Goal: Find specific page/section: Find specific page/section

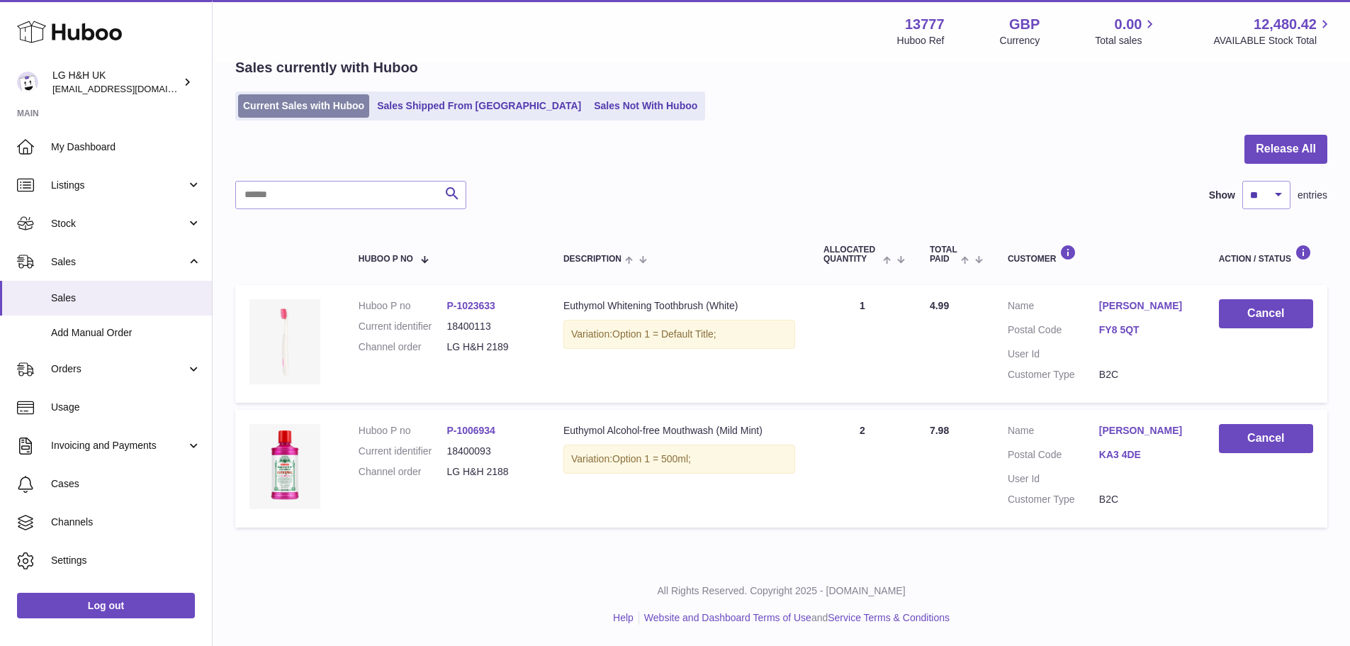
click at [296, 105] on link "Current Sales with Huboo" at bounding box center [303, 105] width 131 height 23
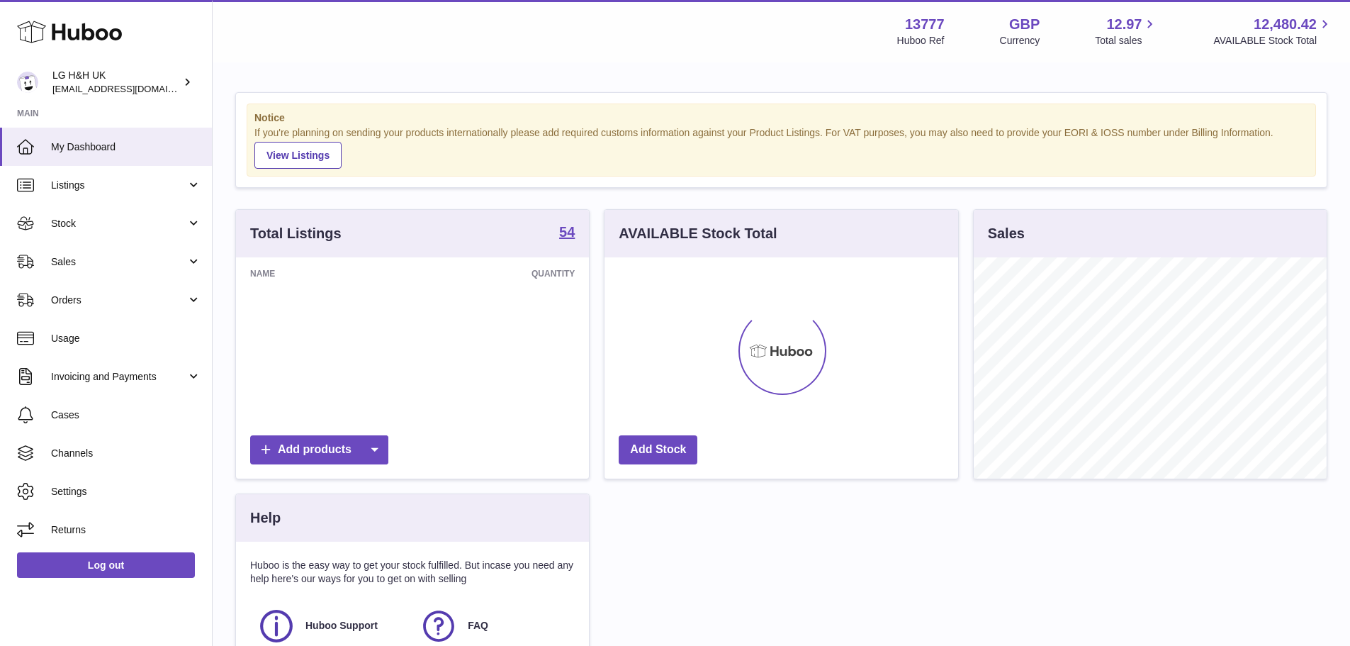
scroll to position [221, 354]
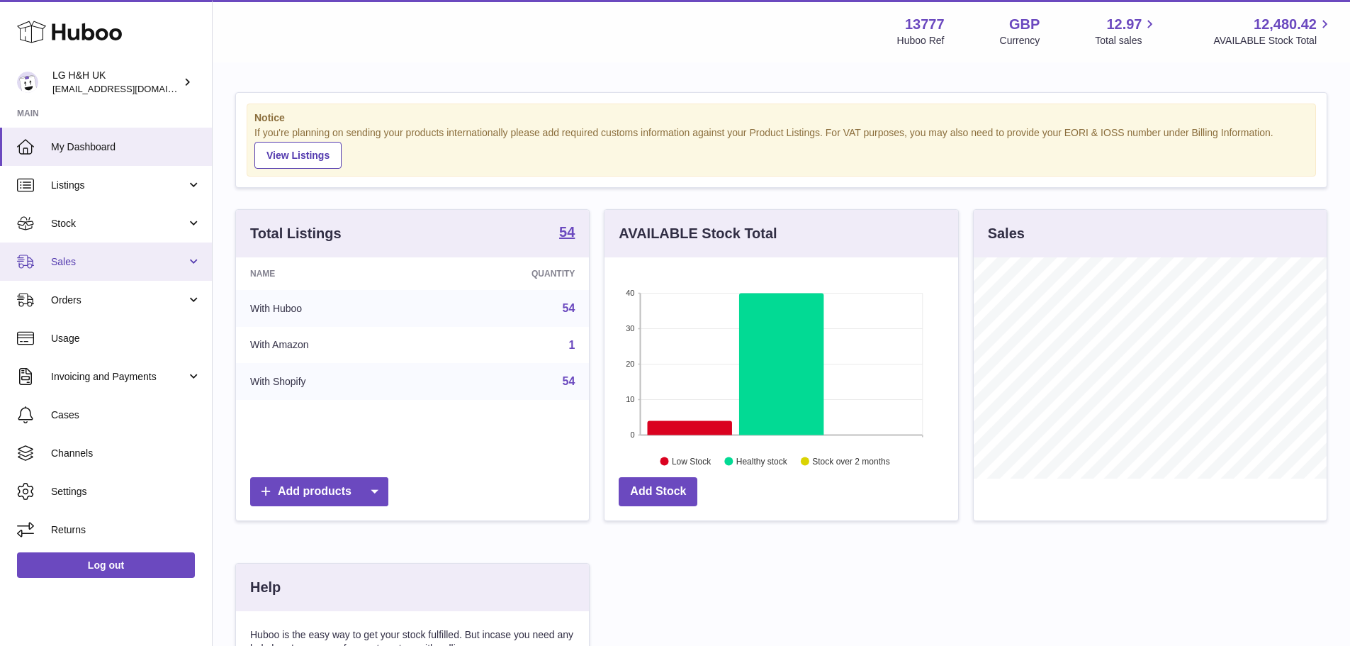
click at [119, 264] on span "Sales" at bounding box center [118, 261] width 135 height 13
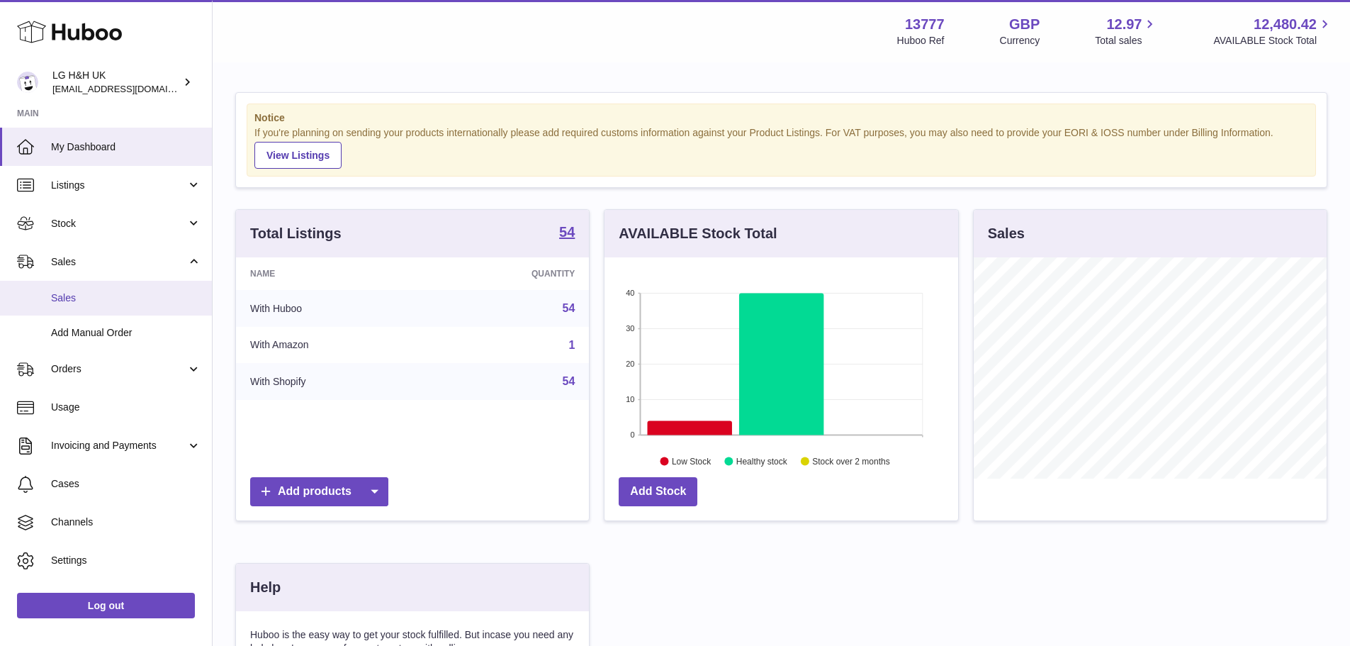
click at [83, 298] on span "Sales" at bounding box center [126, 297] width 150 height 13
